Goal: Information Seeking & Learning: Learn about a topic

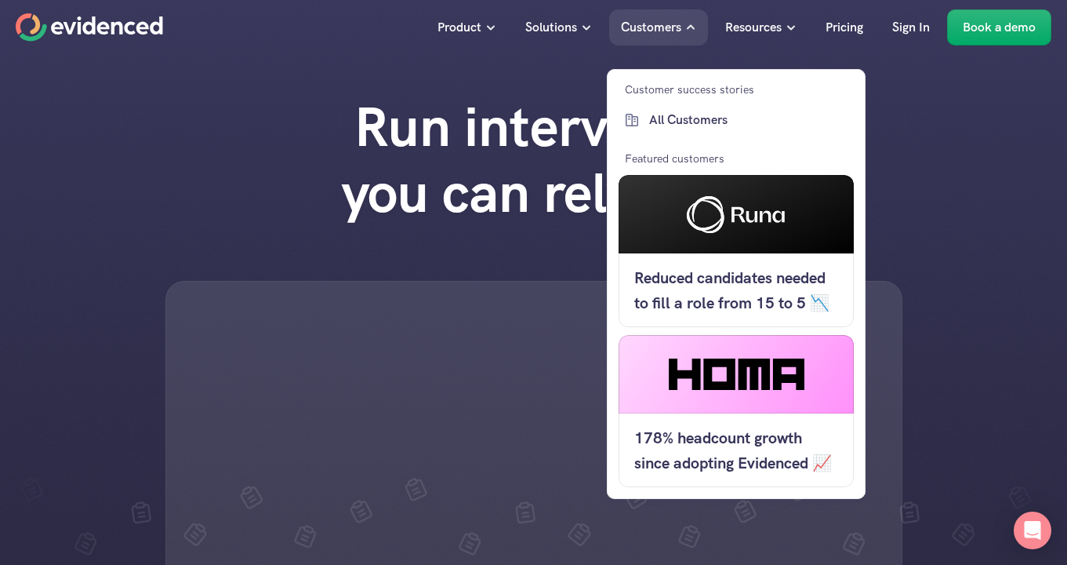
click at [690, 31] on icon at bounding box center [690, 27] width 11 height 11
click at [692, 118] on p "All Customers" at bounding box center [749, 120] width 201 height 20
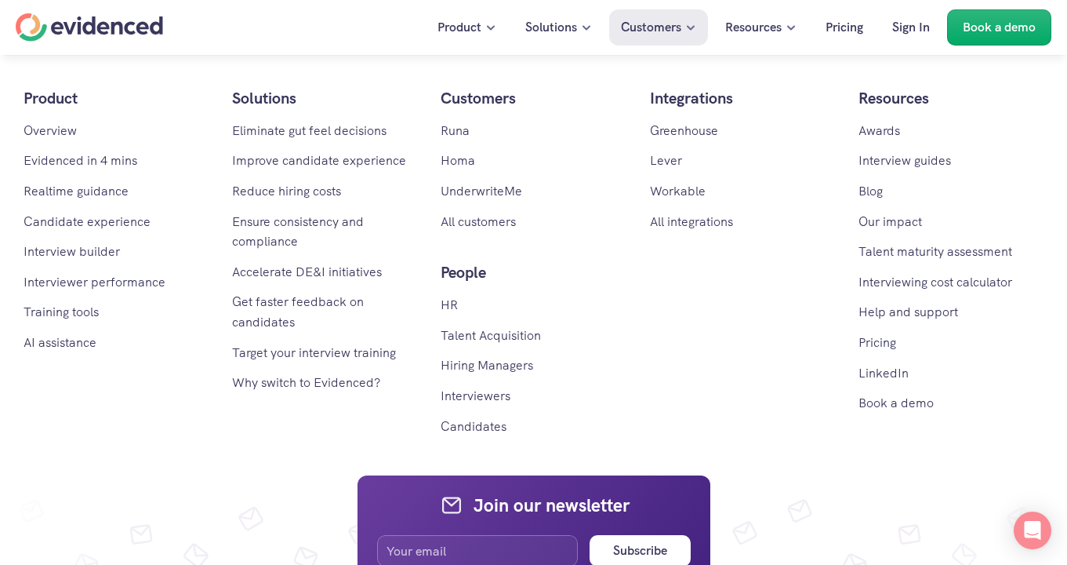
scroll to position [2943, 0]
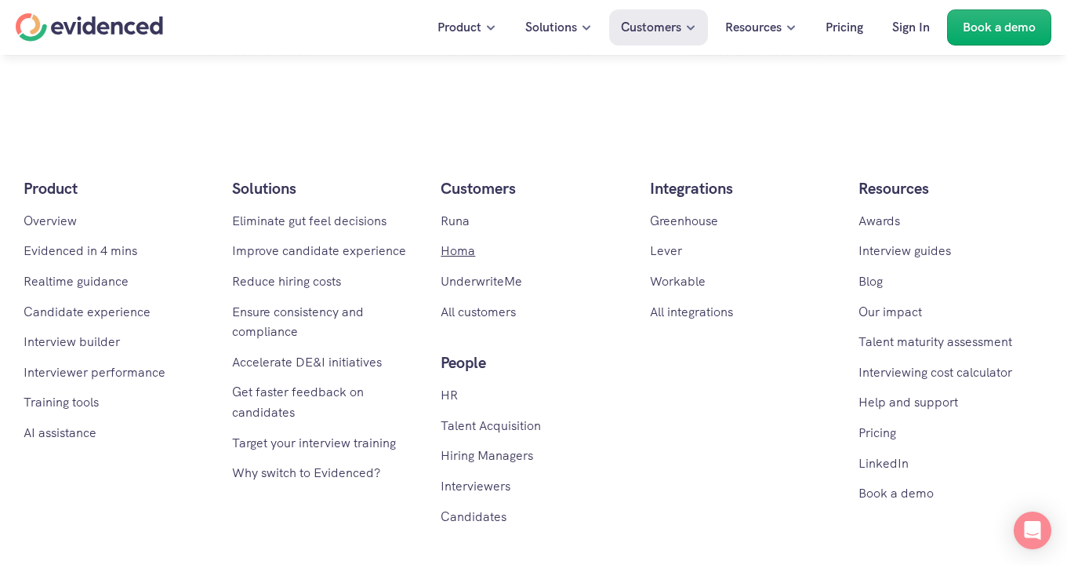
click at [453, 242] on link "Homa" at bounding box center [458, 250] width 35 height 16
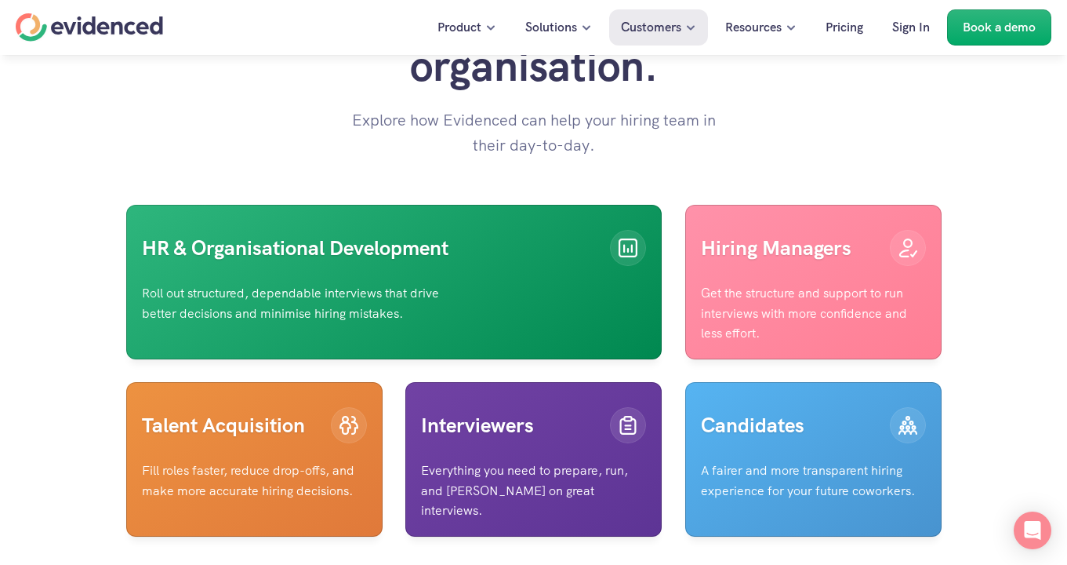
scroll to position [5141, 0]
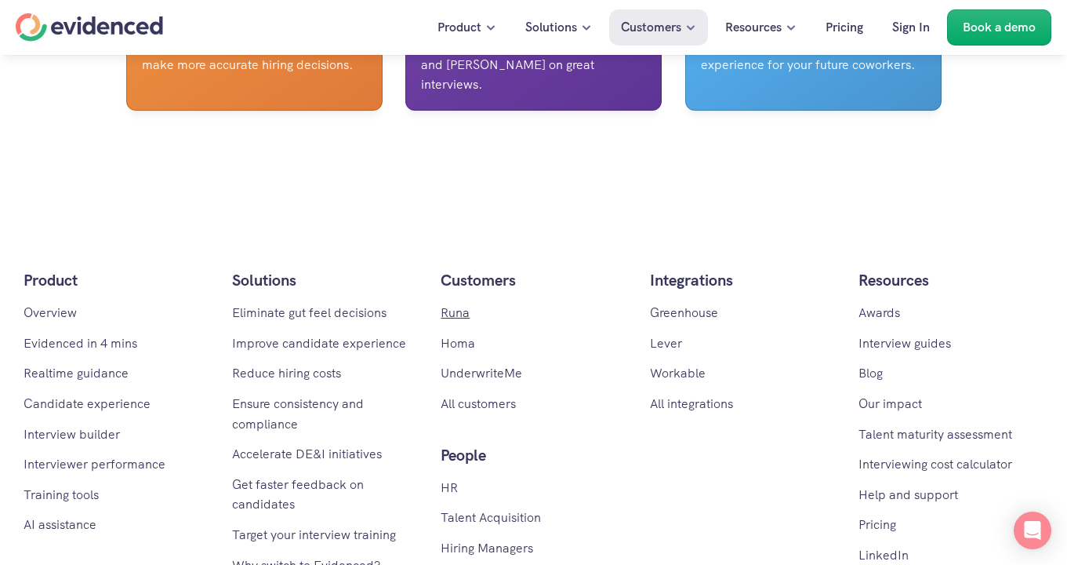
click at [459, 314] on link "Runa" at bounding box center [455, 312] width 29 height 16
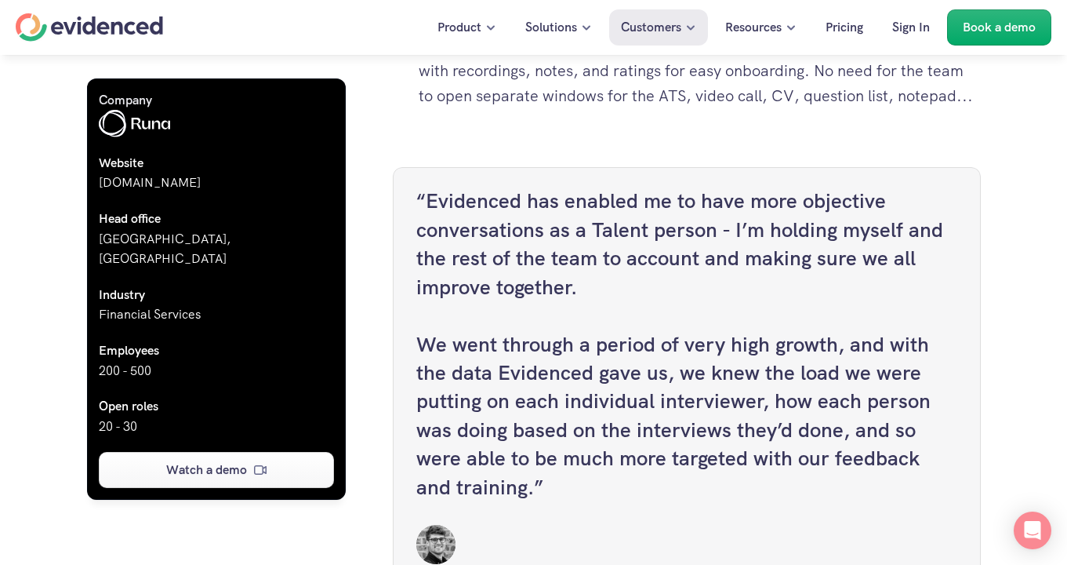
scroll to position [2982, 0]
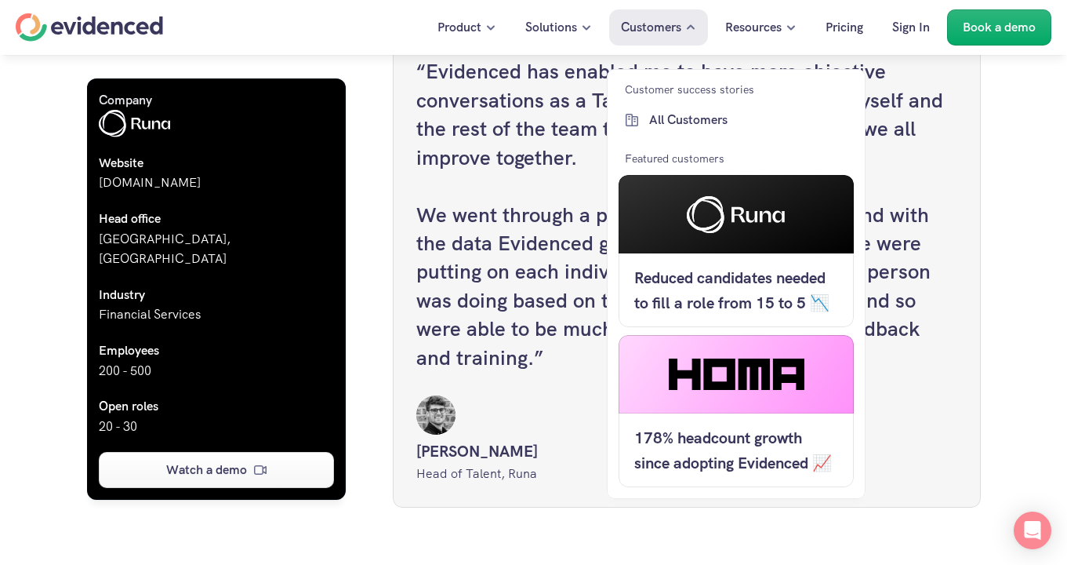
click at [650, 35] on p "Customers" at bounding box center [651, 27] width 60 height 20
click at [662, 117] on p "All Customers" at bounding box center [749, 120] width 201 height 20
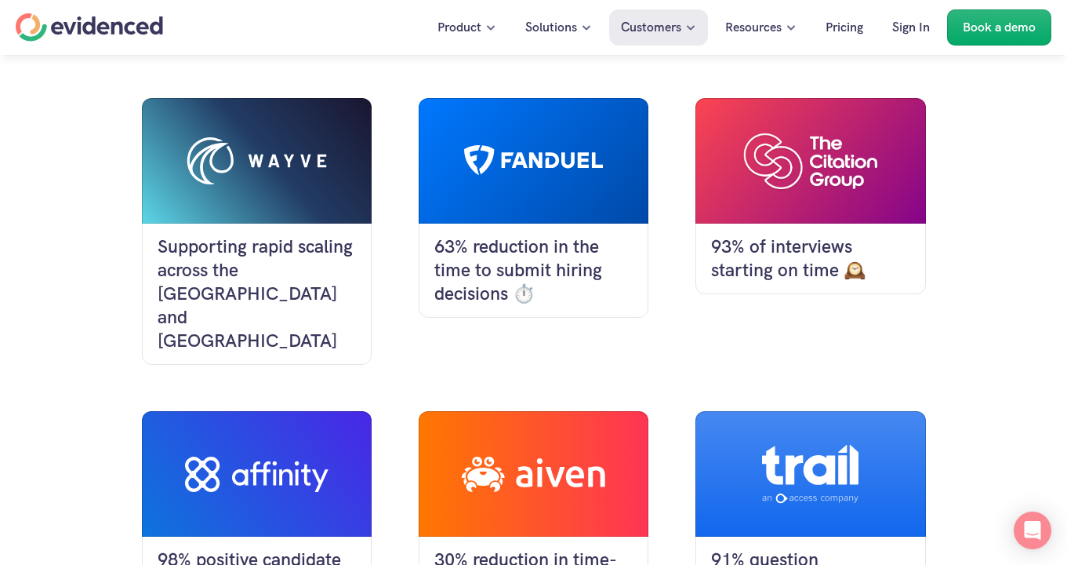
scroll to position [551, 0]
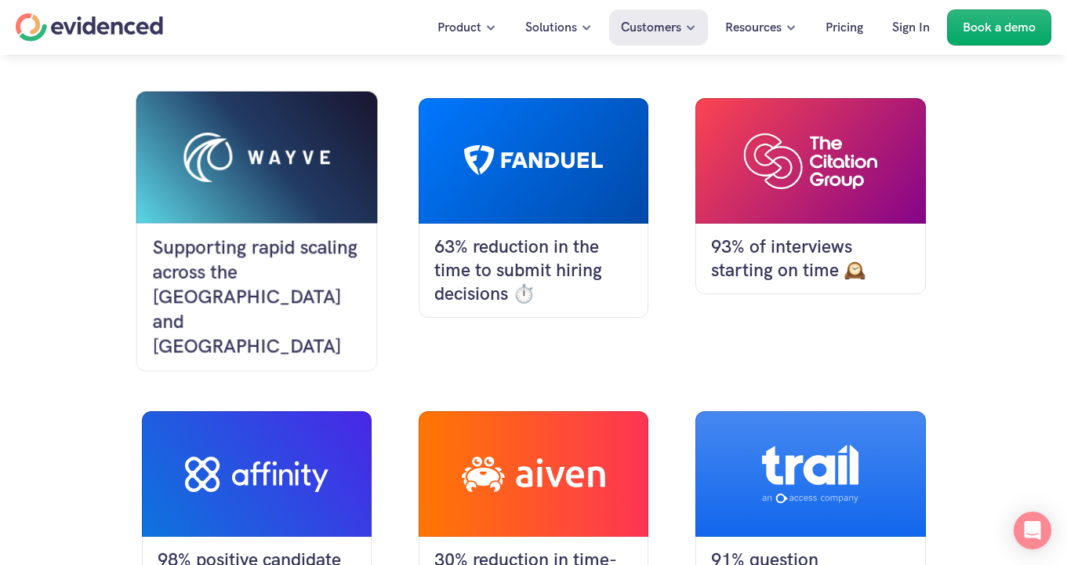
click at [247, 157] on div at bounding box center [256, 157] width 147 height 50
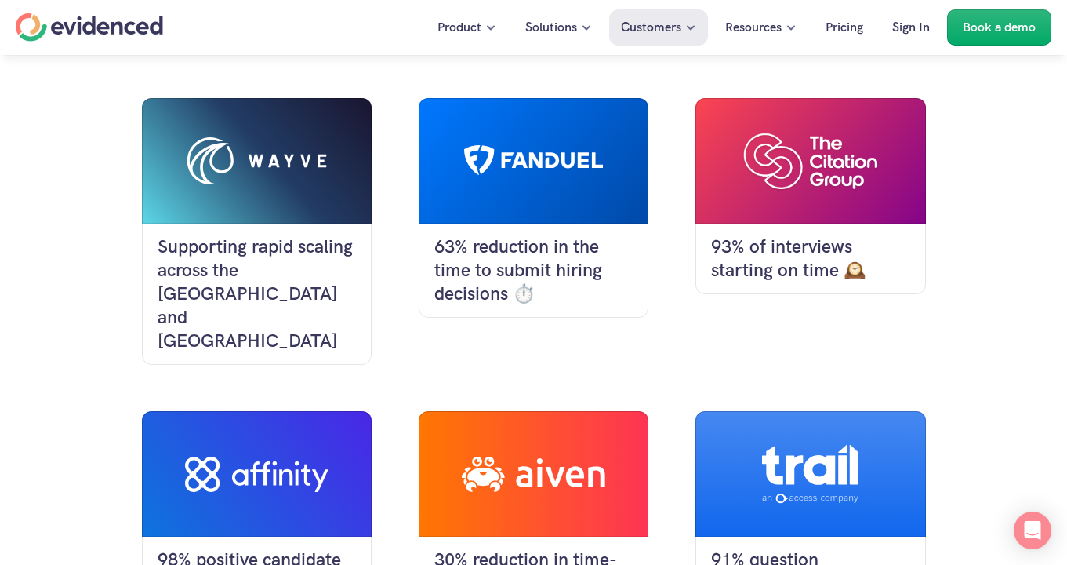
click at [535, 156] on div at bounding box center [533, 160] width 140 height 31
click at [487, 179] on div at bounding box center [534, 160] width 230 height 125
click at [443, 182] on div at bounding box center [534, 160] width 230 height 125
click at [525, 256] on p "63% reduction in the time to submit hiring decisions ⏱️" at bounding box center [533, 270] width 198 height 71
click at [590, 179] on div at bounding box center [534, 160] width 230 height 125
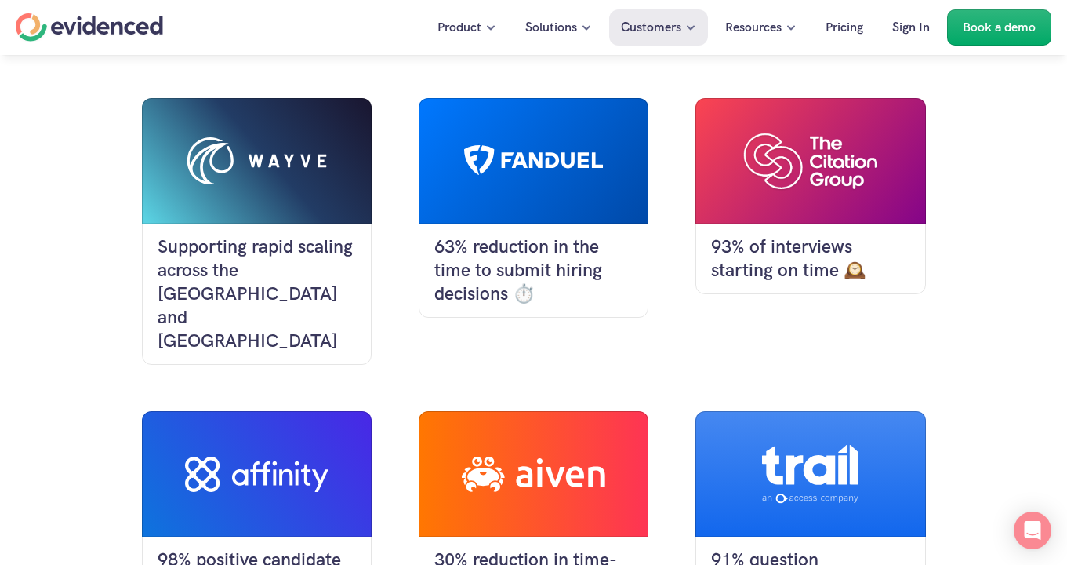
click at [830, 129] on div at bounding box center [811, 160] width 230 height 125
click at [830, 232] on div "93% of interviews starting on time 🕰️" at bounding box center [811, 259] width 230 height 71
click at [804, 260] on p "93% of interviews starting on time 🕰️" at bounding box center [810, 258] width 198 height 47
click at [305, 456] on div at bounding box center [257, 473] width 144 height 35
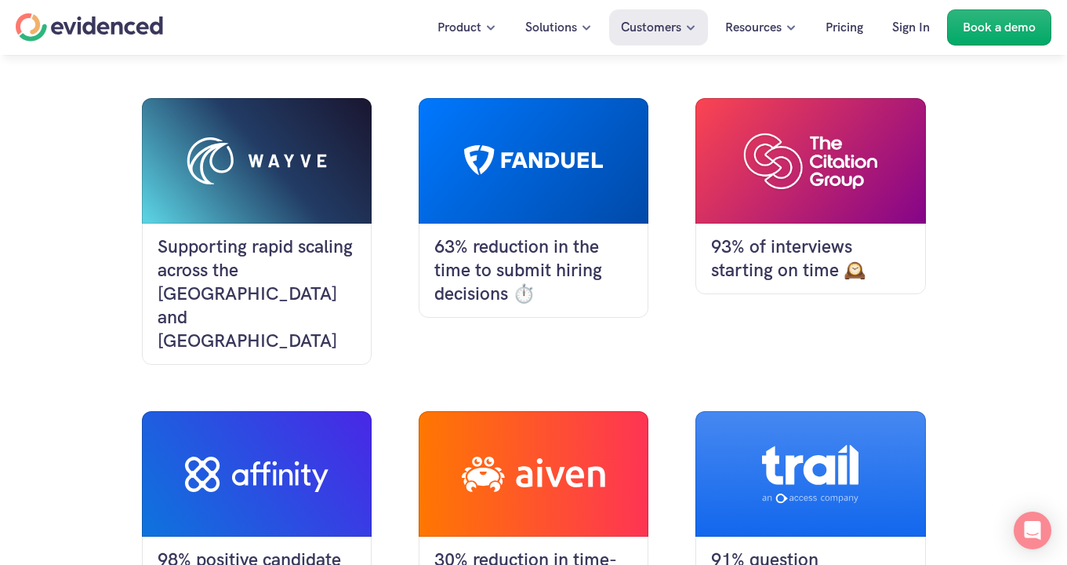
click at [305, 456] on div at bounding box center [257, 473] width 144 height 35
click at [535, 456] on div at bounding box center [534, 473] width 144 height 35
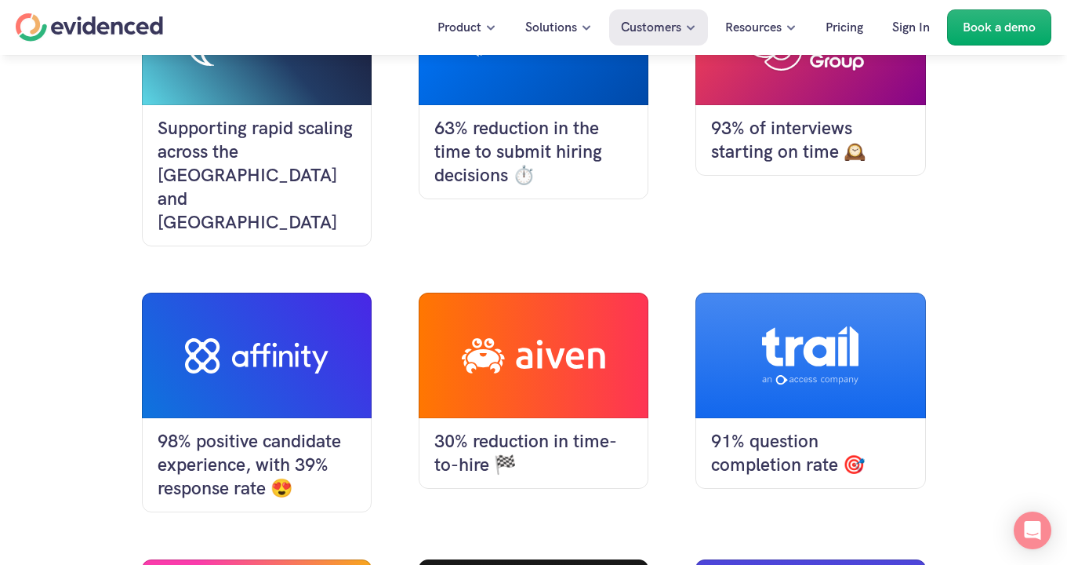
scroll to position [676, 0]
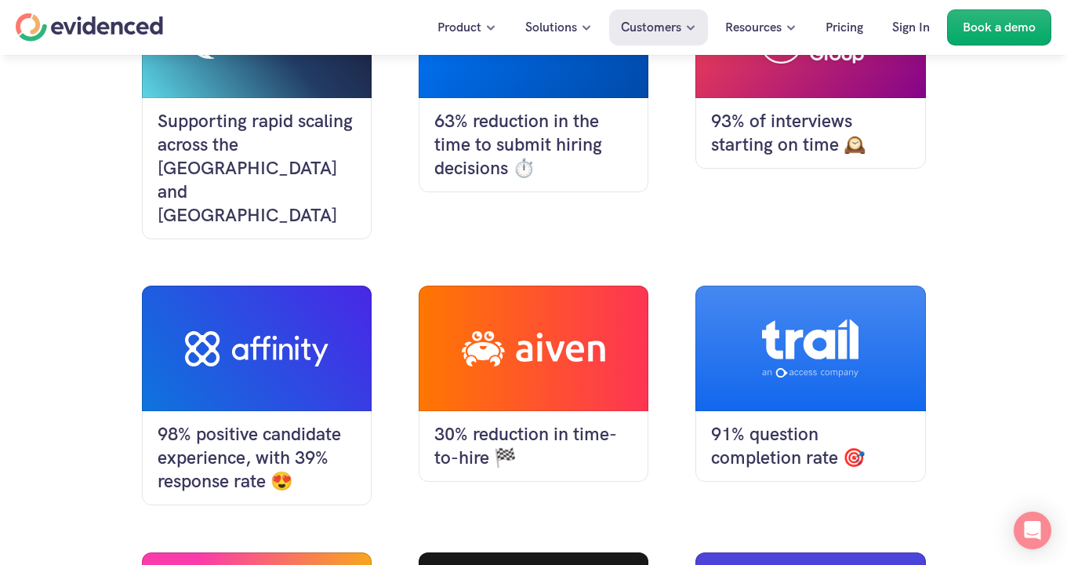
click at [825, 338] on div at bounding box center [811, 347] width 230 height 125
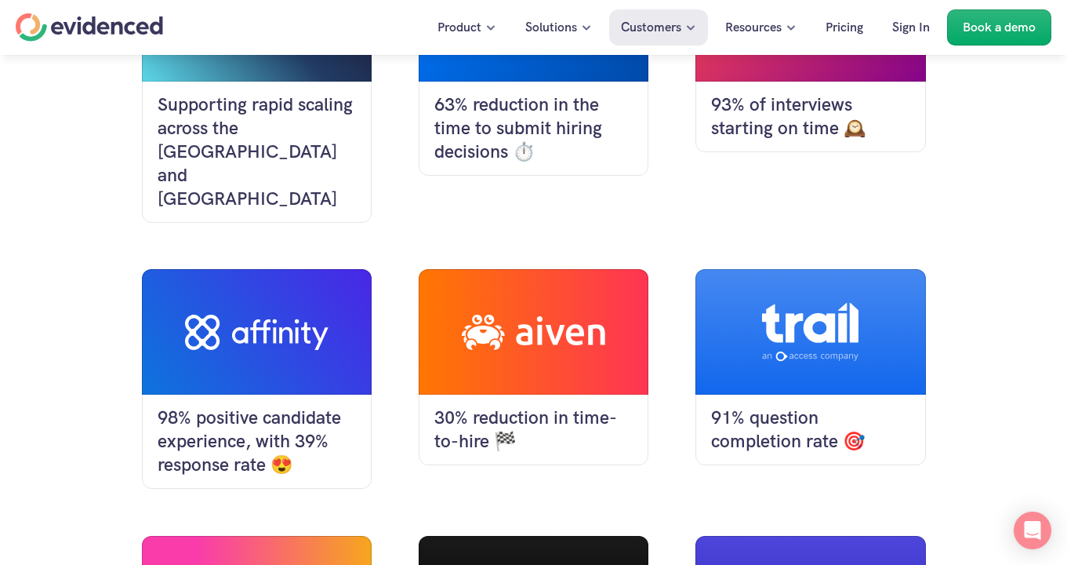
scroll to position [787, 0]
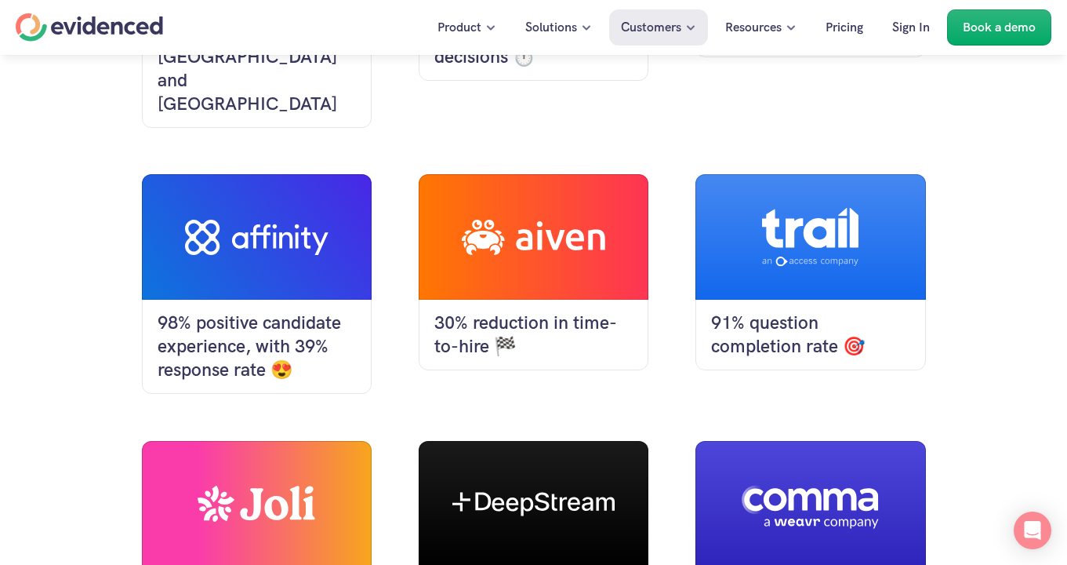
click at [773, 478] on icon at bounding box center [810, 503] width 137 height 51
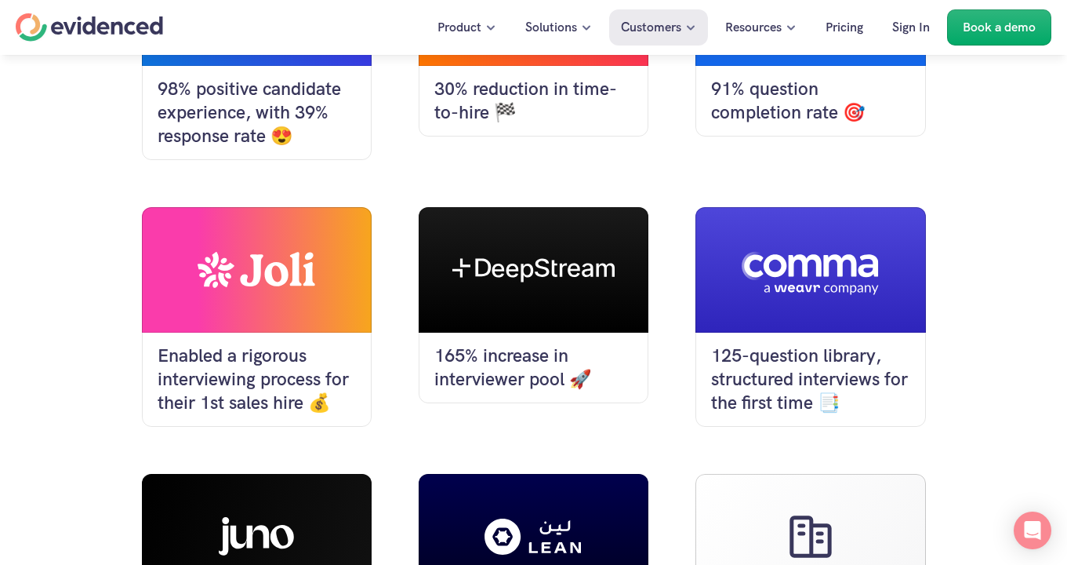
scroll to position [1042, 0]
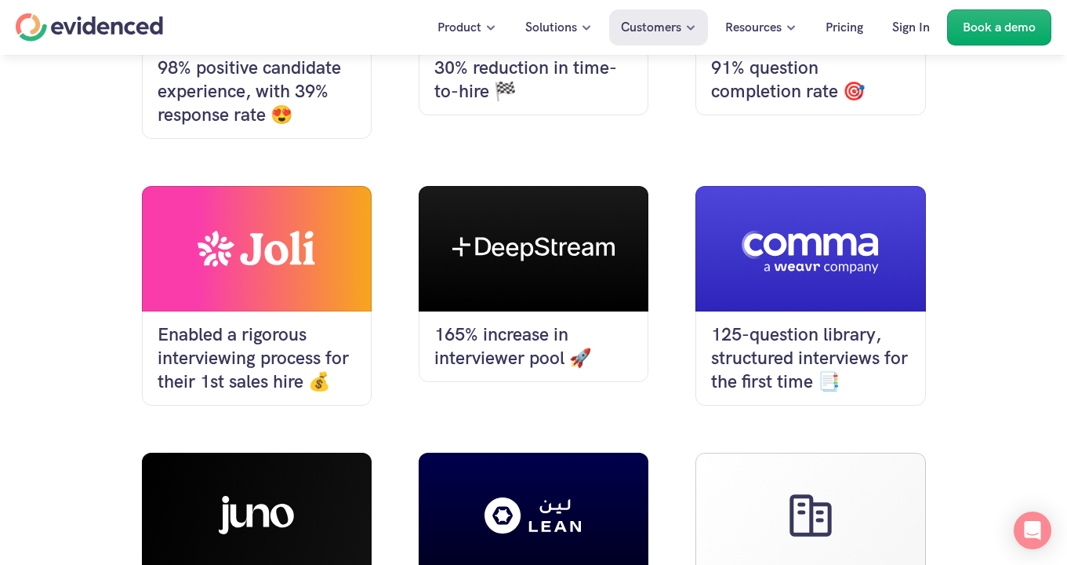
click at [498, 224] on div at bounding box center [534, 248] width 230 height 125
click at [296, 228] on div at bounding box center [257, 248] width 230 height 125
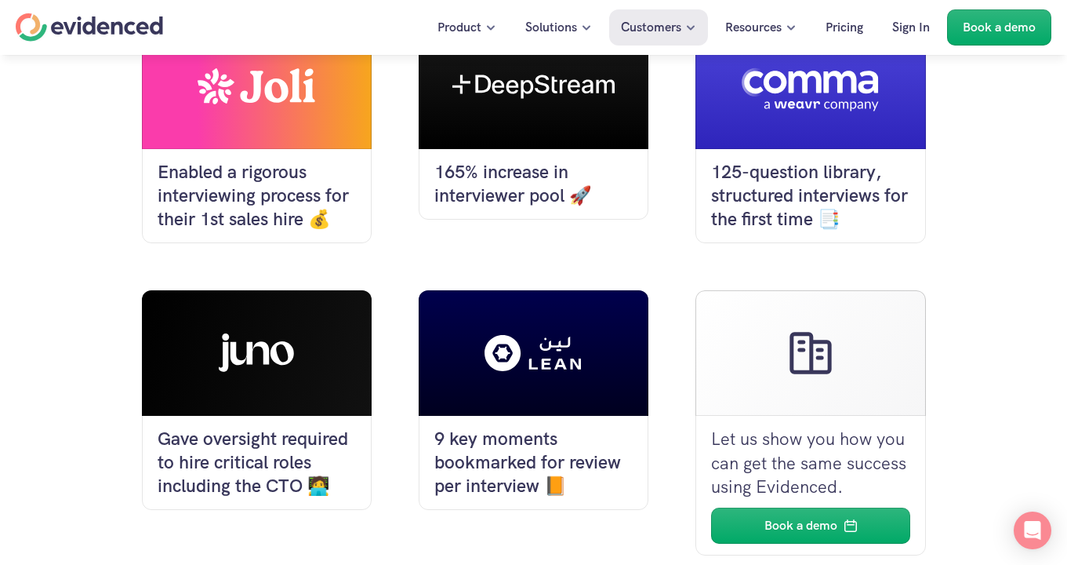
scroll to position [1224, 0]
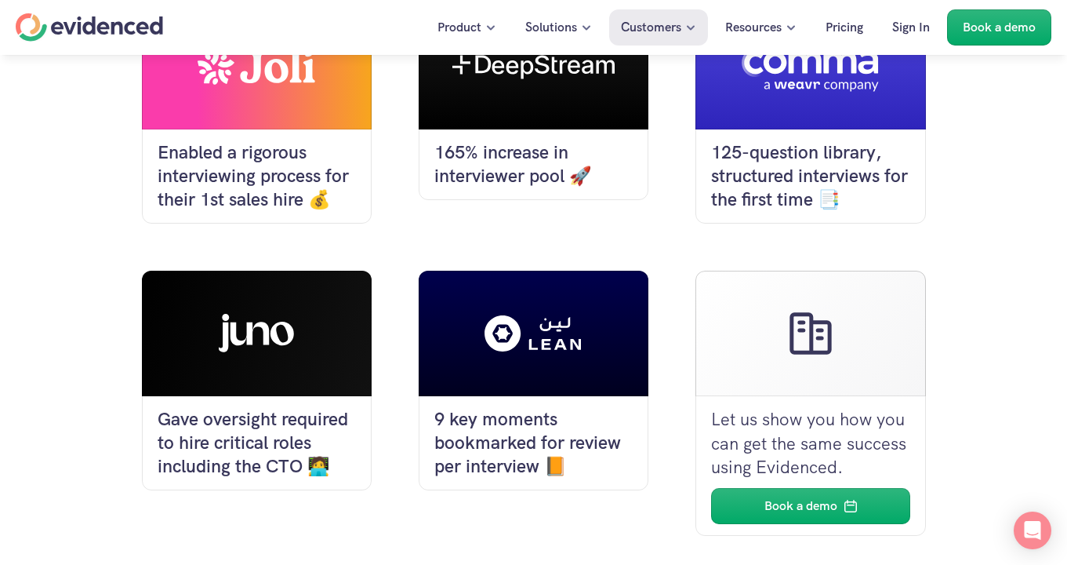
click at [268, 314] on icon at bounding box center [256, 333] width 75 height 38
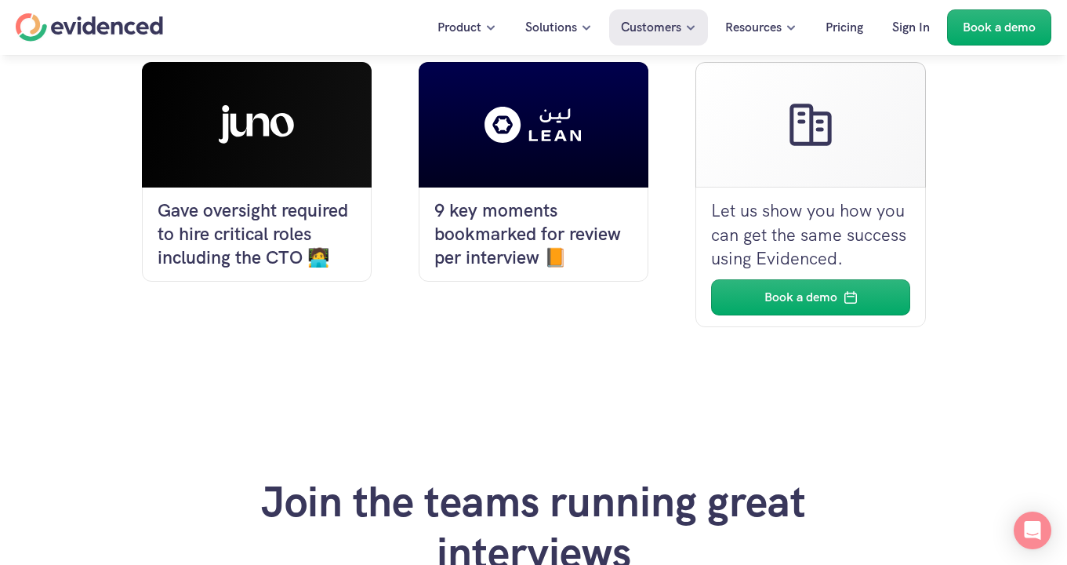
scroll to position [1342, 0]
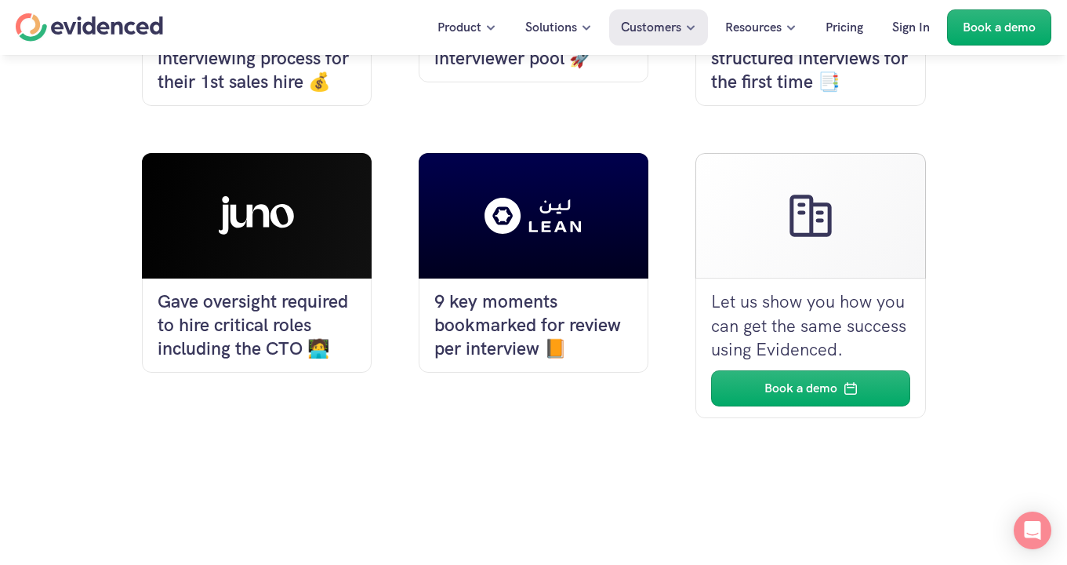
click at [538, 192] on icon at bounding box center [533, 215] width 108 height 47
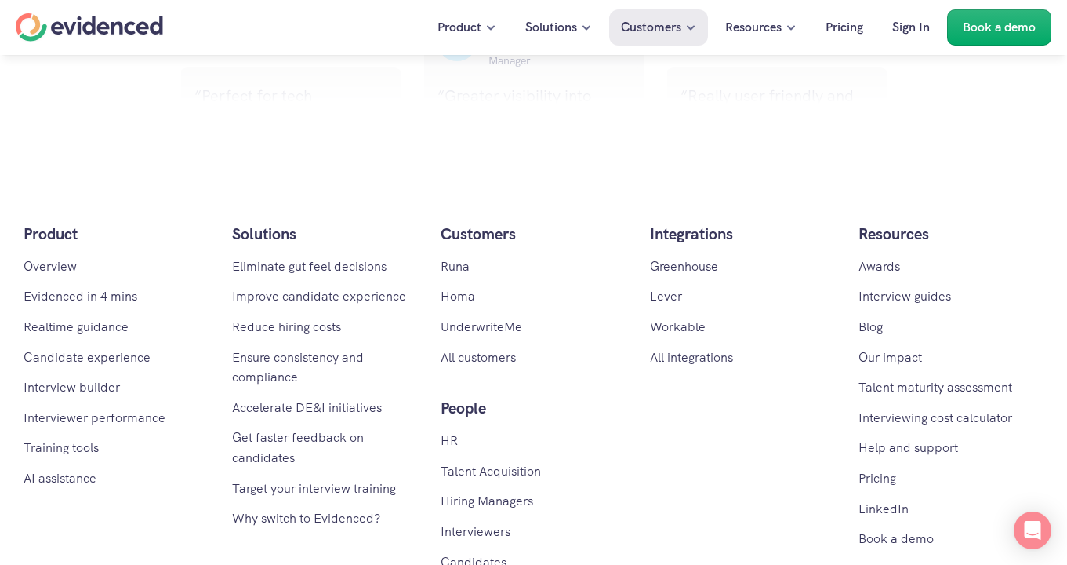
scroll to position [2900, 0]
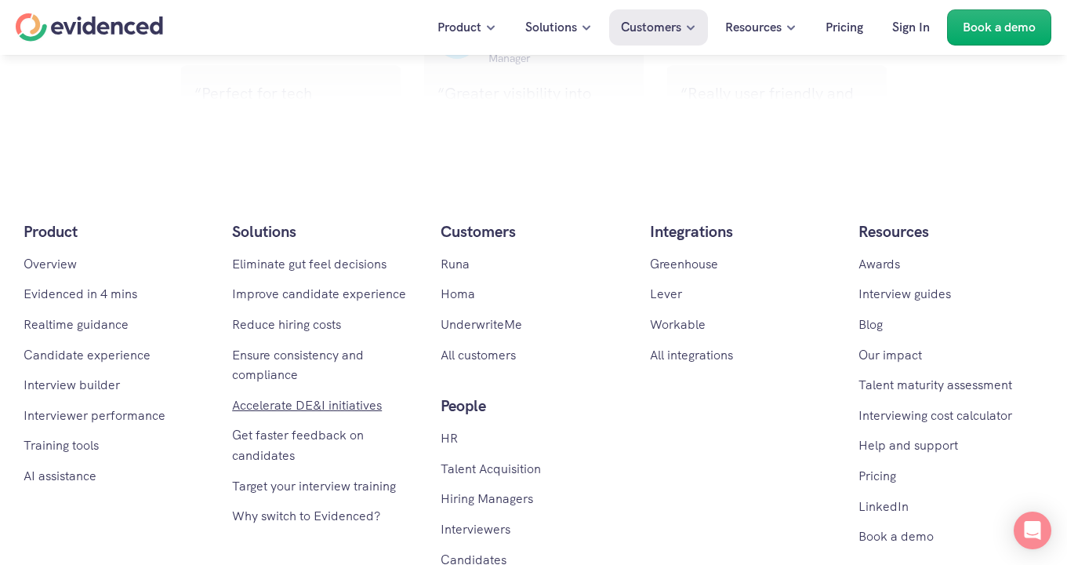
click at [298, 397] on link "Accelerate DE&I initiatives" at bounding box center [307, 405] width 150 height 16
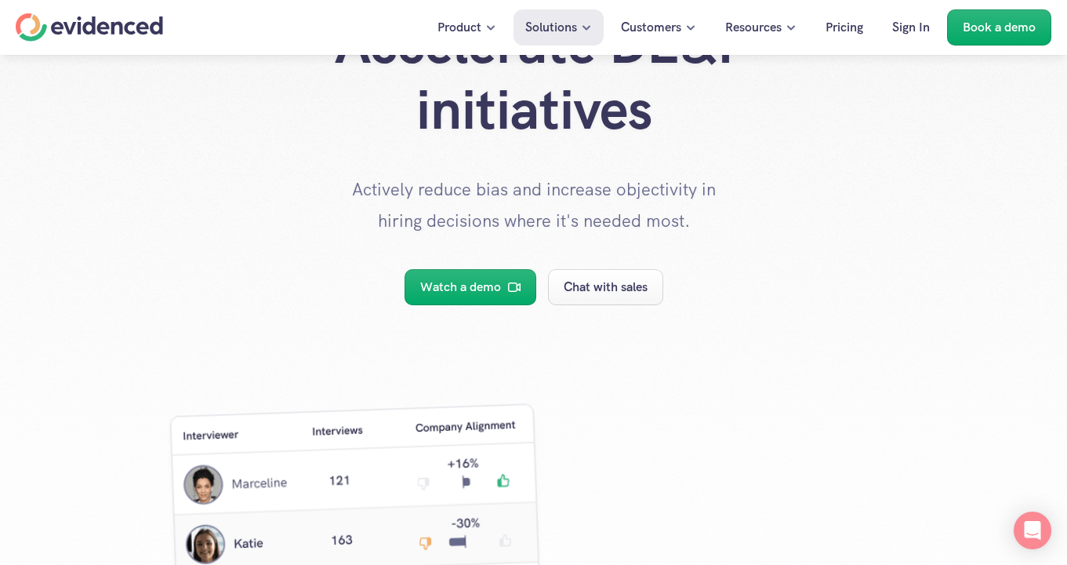
scroll to position [129, 0]
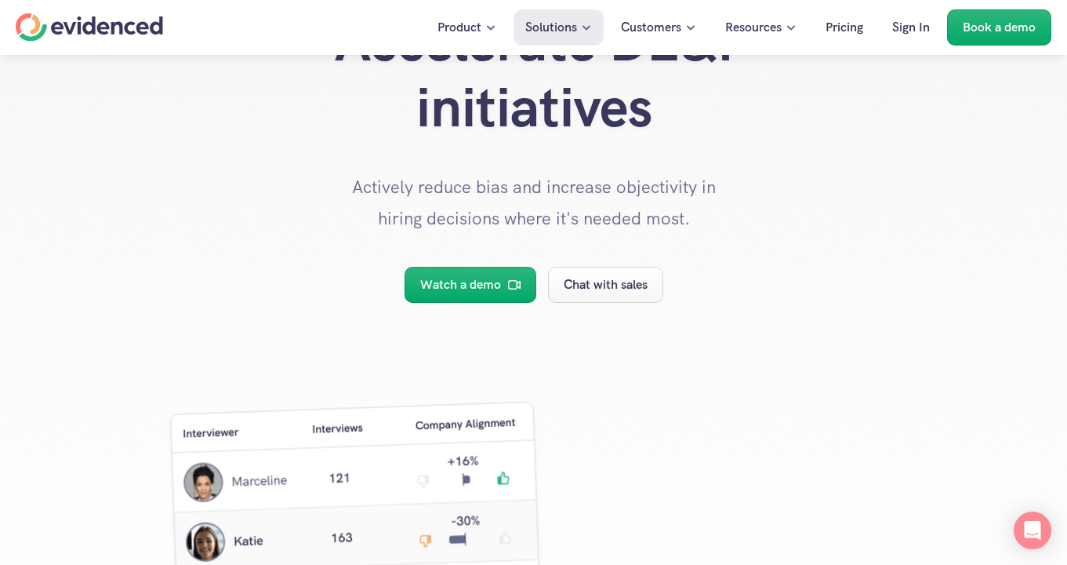
drag, startPoint x: 422, startPoint y: 191, endPoint x: 540, endPoint y: 187, distance: 117.7
click at [467, 190] on p "Actively reduce bias and increase objectivity in hiring decisions where it's ne…" at bounding box center [534, 203] width 392 height 62
drag, startPoint x: 694, startPoint y: 187, endPoint x: 420, endPoint y: 192, distance: 273.7
click at [420, 192] on p "Actively reduce bias and increase objectivity in hiring decisions where it's ne…" at bounding box center [534, 203] width 392 height 62
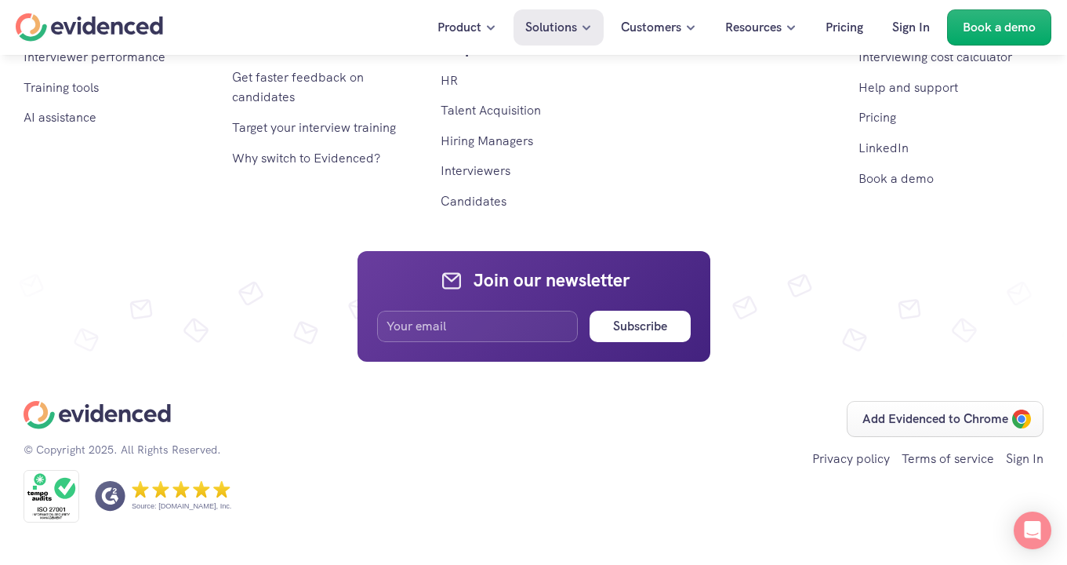
scroll to position [6153, 0]
